Goal: Browse casually

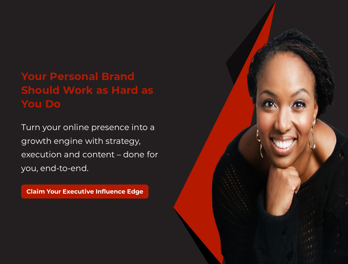
click at [174, 132] on div "Your Personal Brand Should Work as Hard as You Do Turn your online presence int…" at bounding box center [95, 137] width 157 height 149
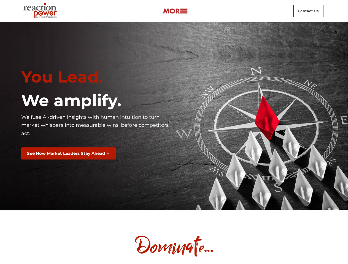
click at [174, 132] on div "You Lead. We amplify. We fuse AI-driven insights with human intuition to turn m…" at bounding box center [95, 116] width 157 height 106
